Goal: Task Accomplishment & Management: Use online tool/utility

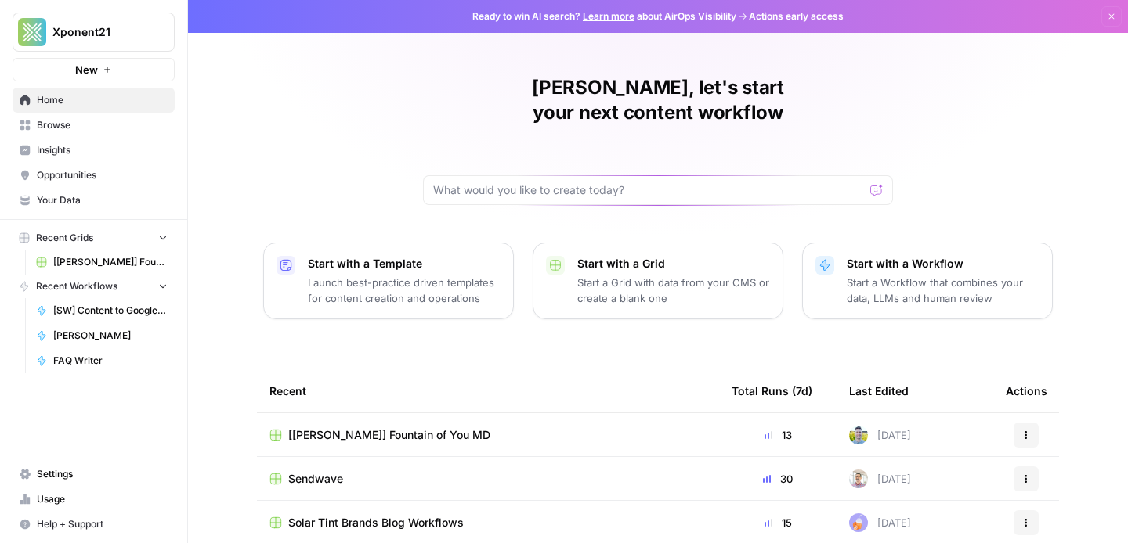
click at [159, 255] on span "[[PERSON_NAME]] Fountain of You MD" at bounding box center [110, 262] width 114 height 14
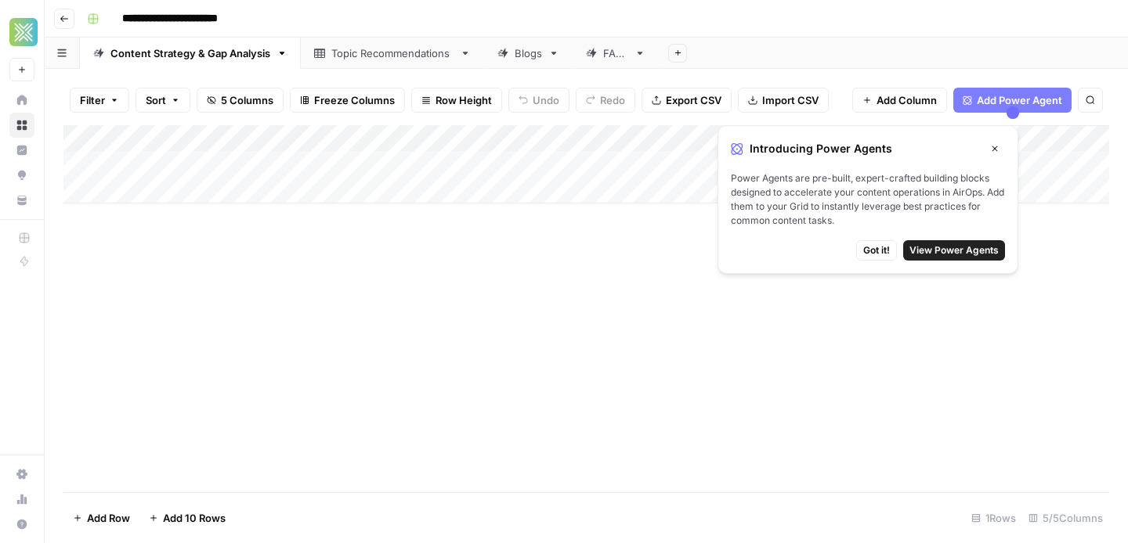
click at [415, 54] on div "Topic Recommendations" at bounding box center [392, 53] width 122 height 16
click at [876, 247] on span "Got it!" at bounding box center [876, 251] width 27 height 14
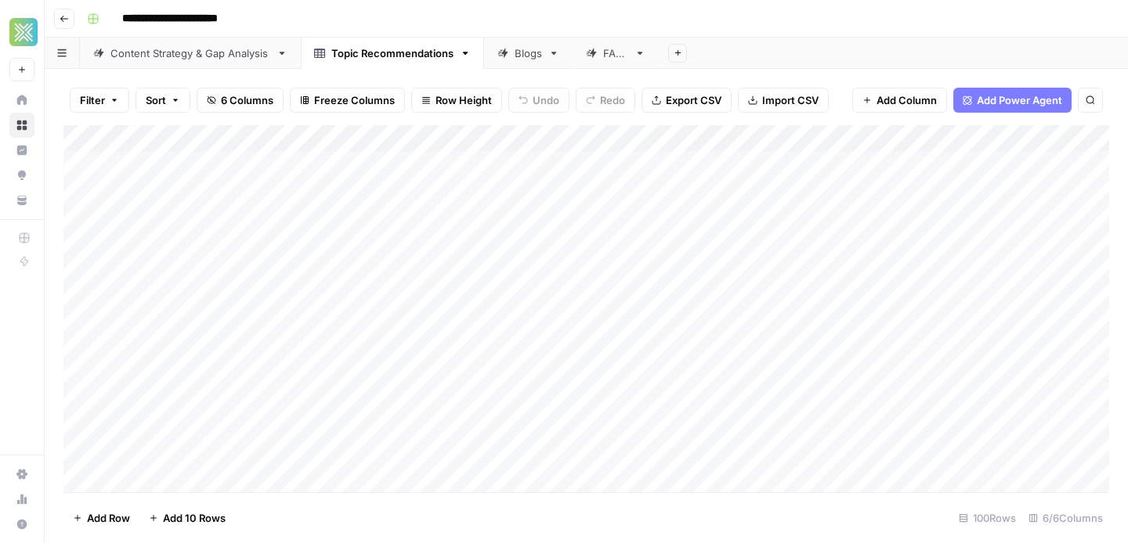
click at [522, 45] on div "Blogs" at bounding box center [527, 53] width 27 height 16
click at [86, 243] on div "Add Column" at bounding box center [585, 308] width 1045 height 367
click at [81, 271] on div "Add Column" at bounding box center [585, 308] width 1045 height 367
click at [81, 295] on div "Add Column" at bounding box center [585, 308] width 1045 height 367
click at [820, 13] on div "**********" at bounding box center [596, 18] width 1031 height 25
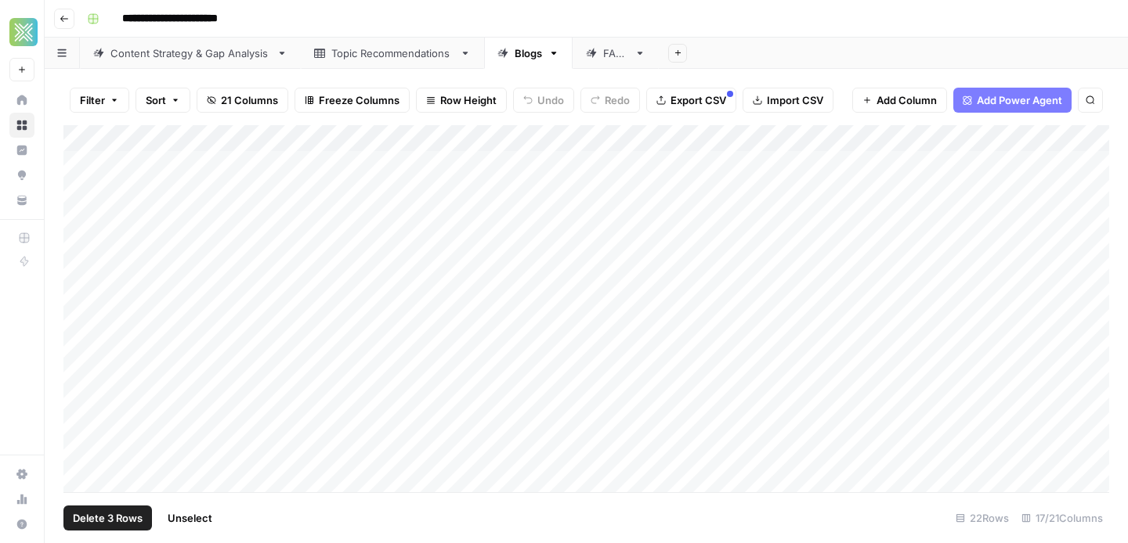
click at [757, 139] on div "Add Column" at bounding box center [585, 308] width 1045 height 367
click at [801, 228] on span "Selected Rows (3)" at bounding box center [812, 230] width 99 height 16
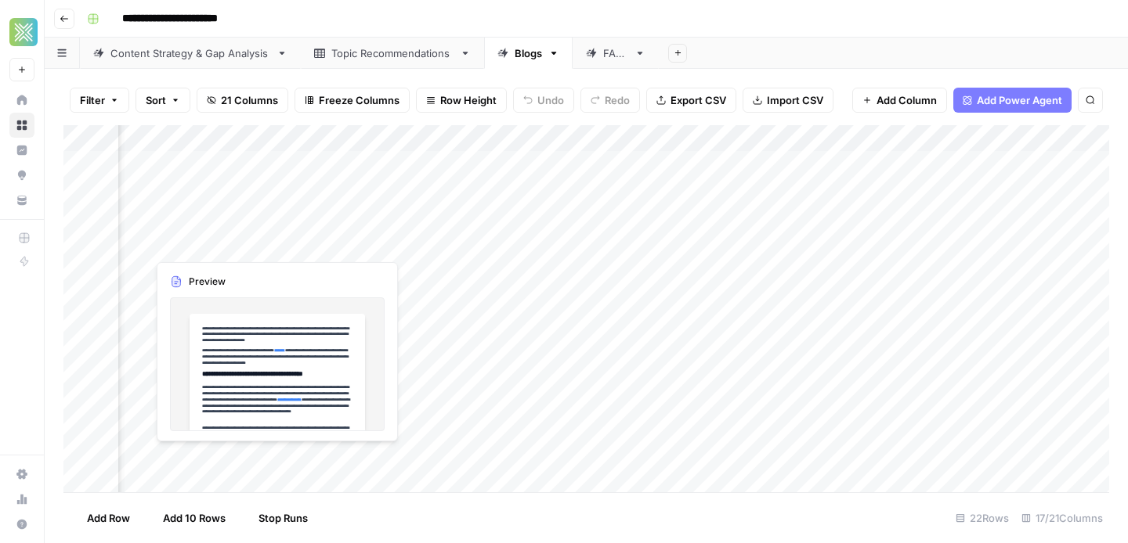
click at [213, 245] on div "Add Column" at bounding box center [585, 308] width 1045 height 367
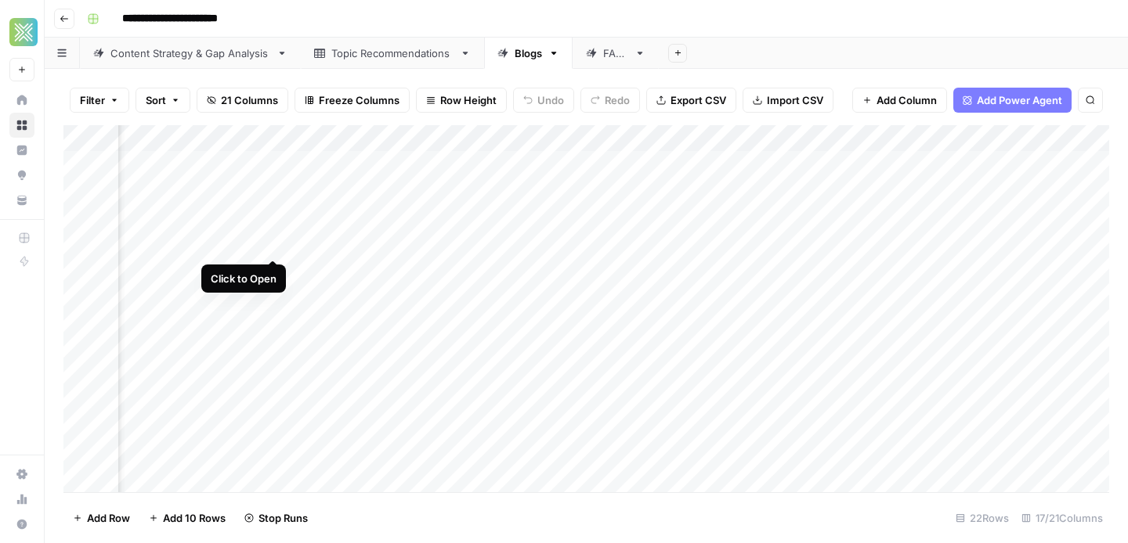
click at [276, 245] on div "Add Column" at bounding box center [585, 308] width 1045 height 367
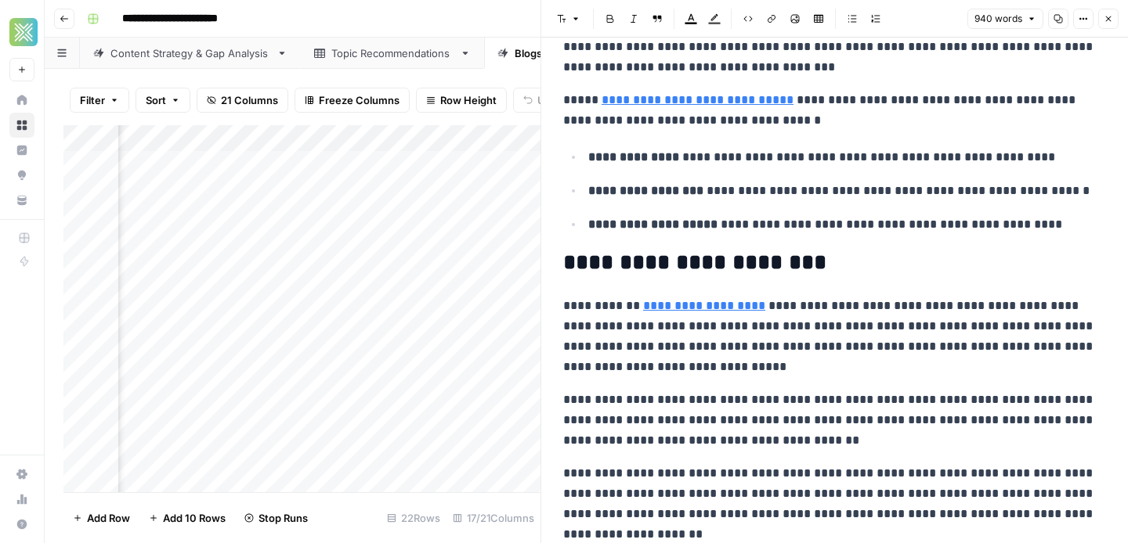
scroll to position [2134, 0]
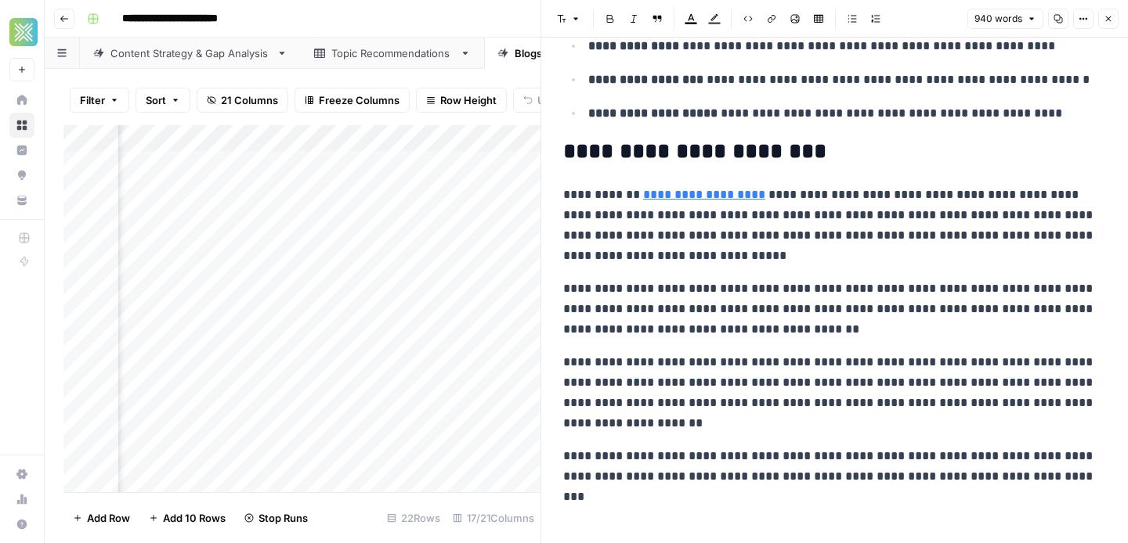
click at [1111, 19] on icon "button" at bounding box center [1107, 18] width 9 height 9
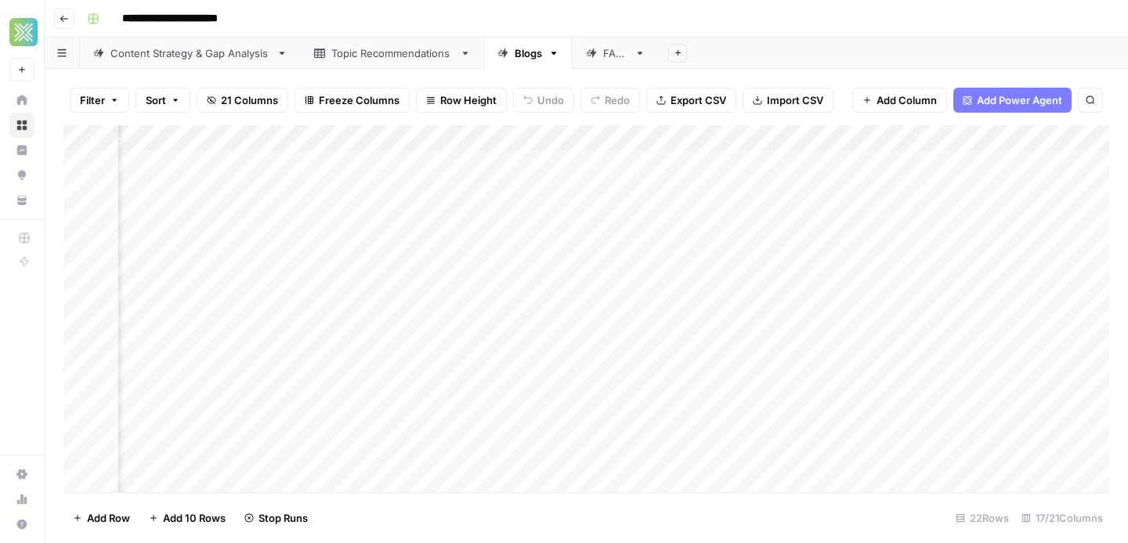
scroll to position [0, 1168]
click at [618, 247] on div "Add Column" at bounding box center [585, 308] width 1045 height 367
